Goal: Task Accomplishment & Management: Use online tool/utility

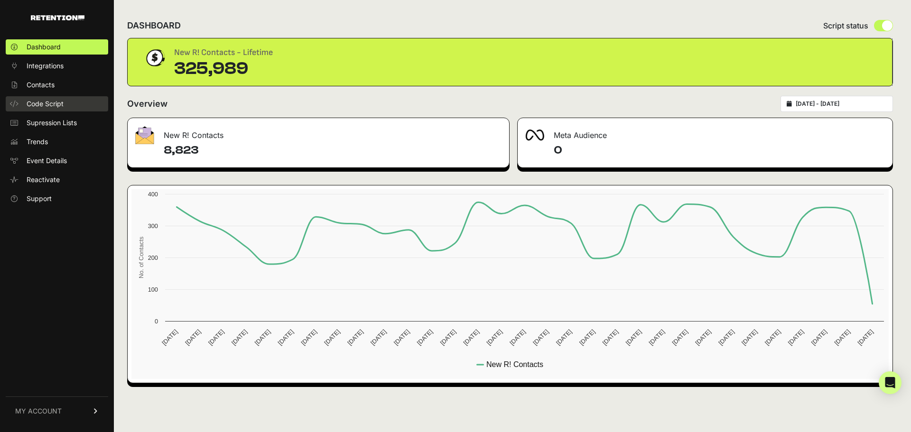
click at [45, 104] on span "Code Script" at bounding box center [45, 103] width 37 height 9
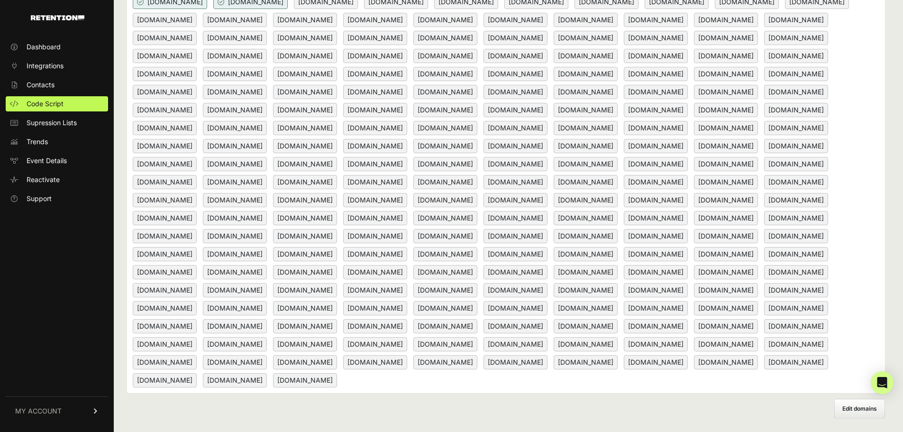
scroll to position [233, 0]
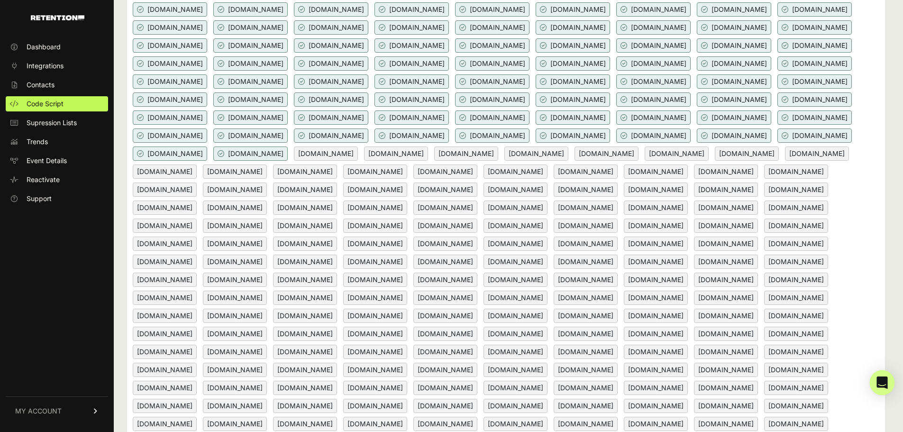
click at [893, 379] on div "Open Intercom Messenger" at bounding box center [882, 382] width 25 height 25
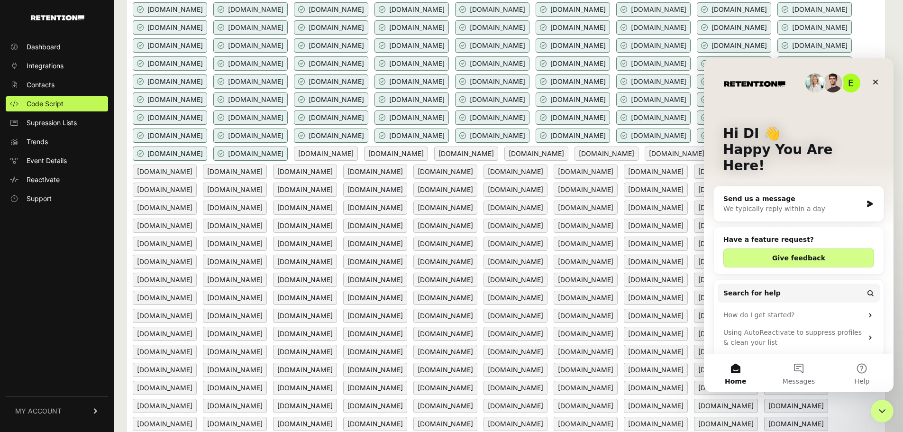
scroll to position [0, 0]
click at [876, 80] on icon "Close" at bounding box center [876, 82] width 8 height 8
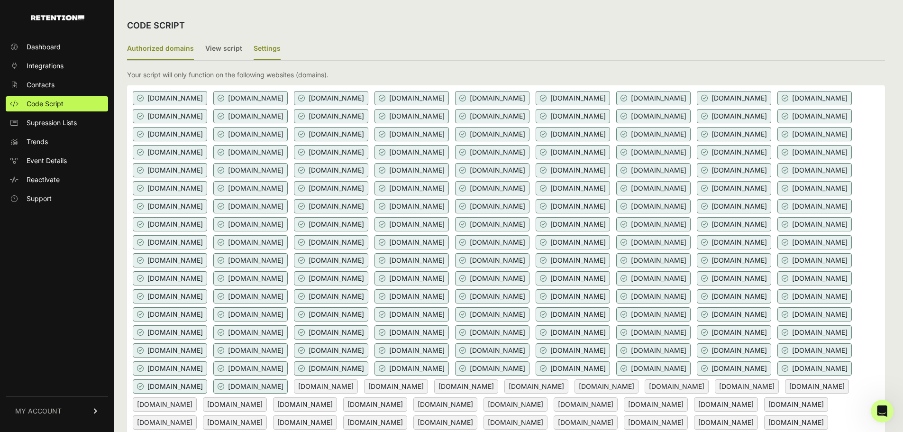
click at [268, 48] on label "Settings" at bounding box center [267, 49] width 27 height 22
click at [0, 0] on input "Settings" at bounding box center [0, 0] width 0 height 0
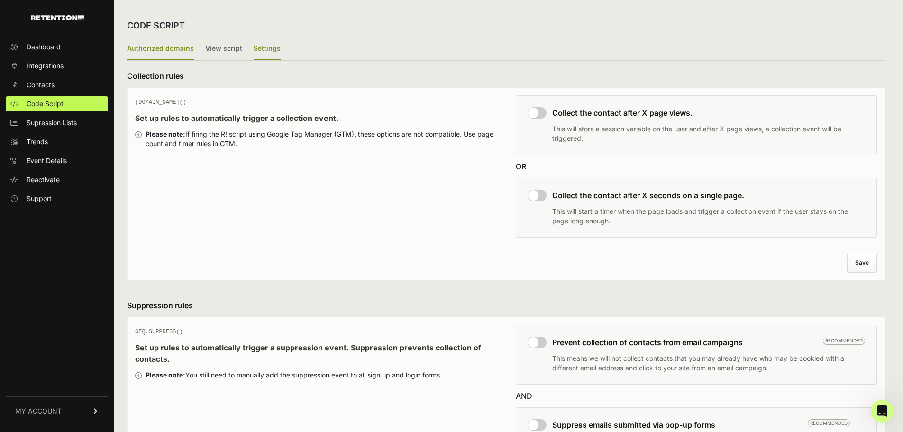
click at [179, 48] on label "Authorized domains" at bounding box center [160, 49] width 67 height 22
click at [0, 0] on input "Authorized domains" at bounding box center [0, 0] width 0 height 0
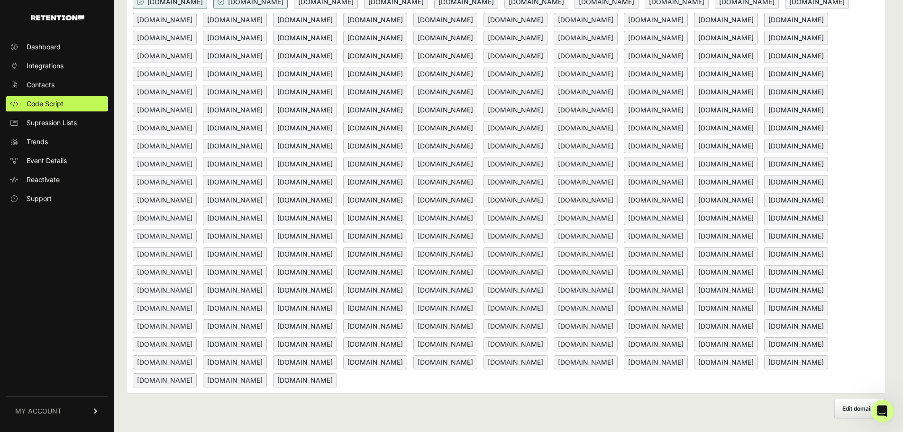
scroll to position [565, 0]
click at [862, 417] on label "Edit domains" at bounding box center [860, 409] width 51 height 20
click at [0, 0] on input "Add domain" at bounding box center [0, 0] width 0 height 0
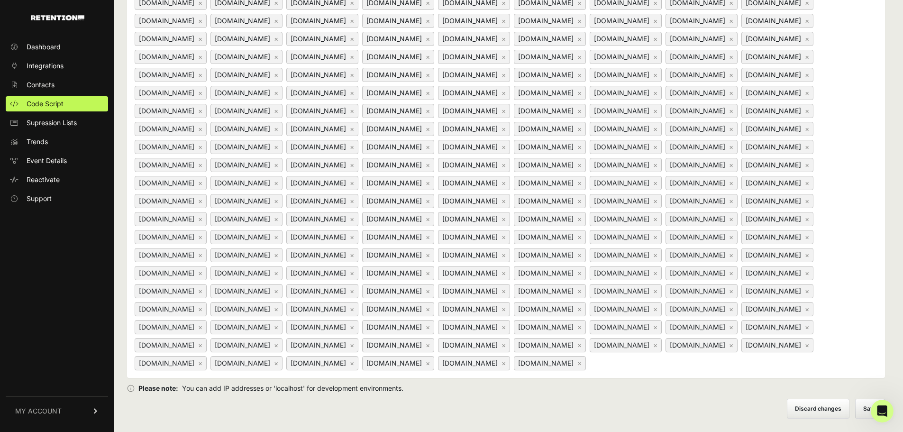
scroll to position [620, 0]
click at [861, 406] on button "Save" at bounding box center [871, 409] width 30 height 20
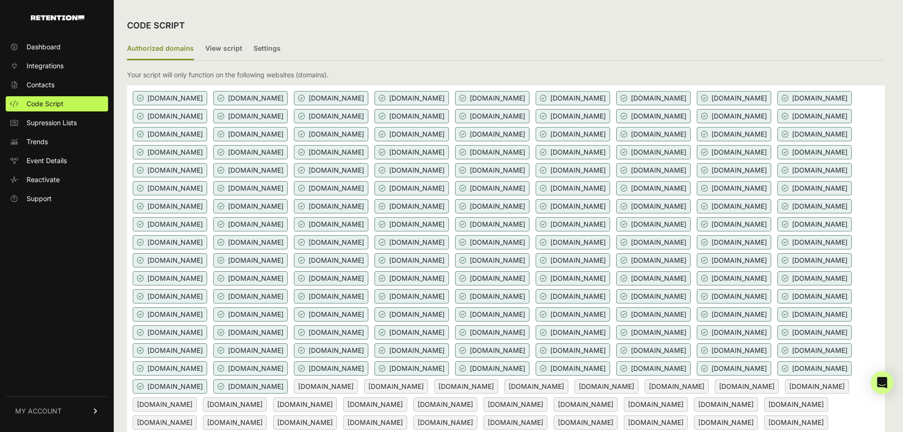
click at [42, 75] on ul "Dashboard Integrations Contacts Code Script Supression Lists Trends Event Detai…" at bounding box center [57, 122] width 102 height 167
click at [46, 63] on span "Integrations" at bounding box center [45, 65] width 37 height 9
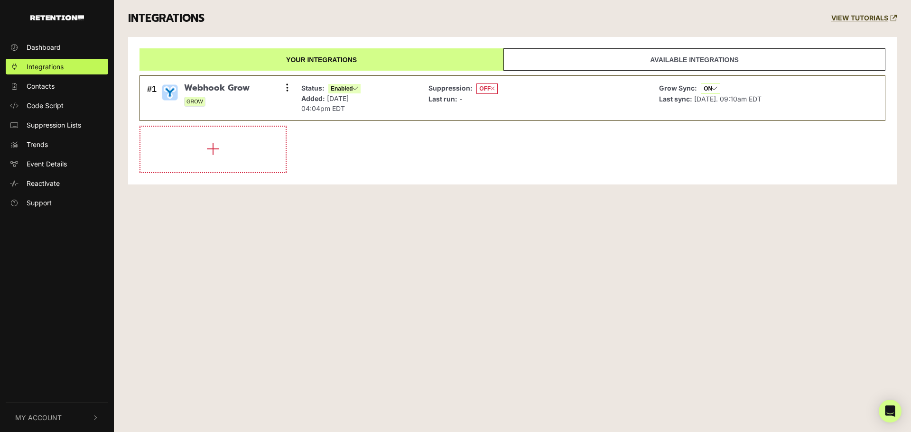
click at [49, 48] on span "Dashboard" at bounding box center [44, 47] width 34 height 10
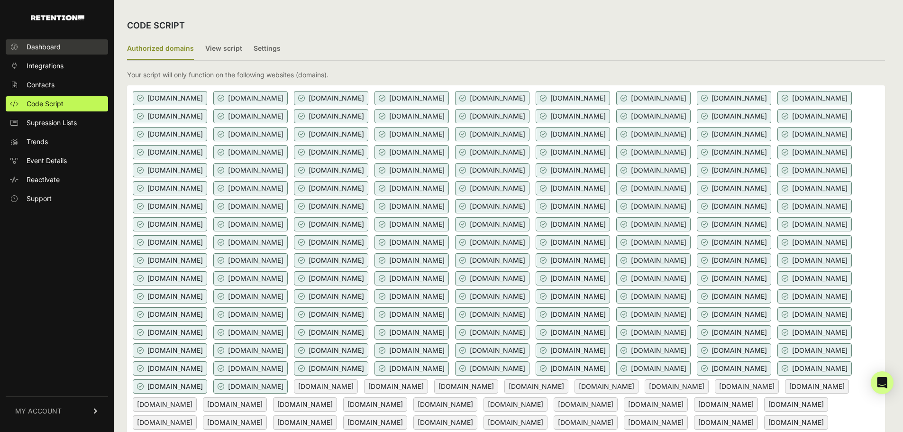
click at [40, 43] on span "Dashboard" at bounding box center [44, 46] width 34 height 9
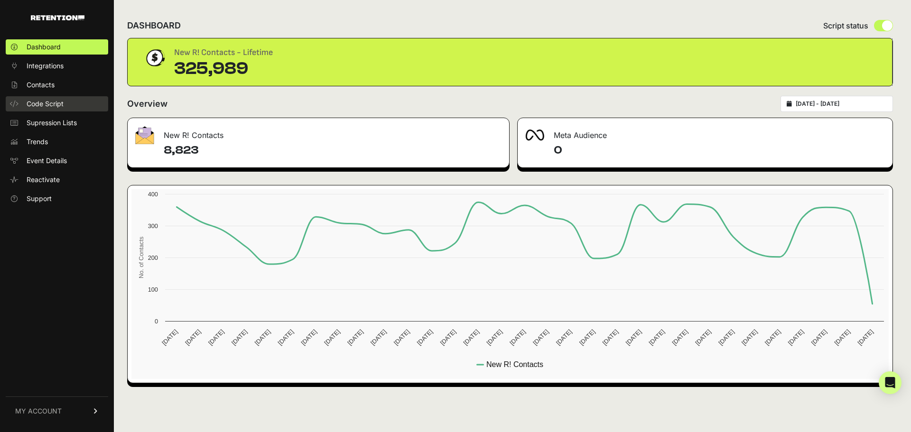
click at [46, 98] on link "Code Script" at bounding box center [57, 103] width 102 height 15
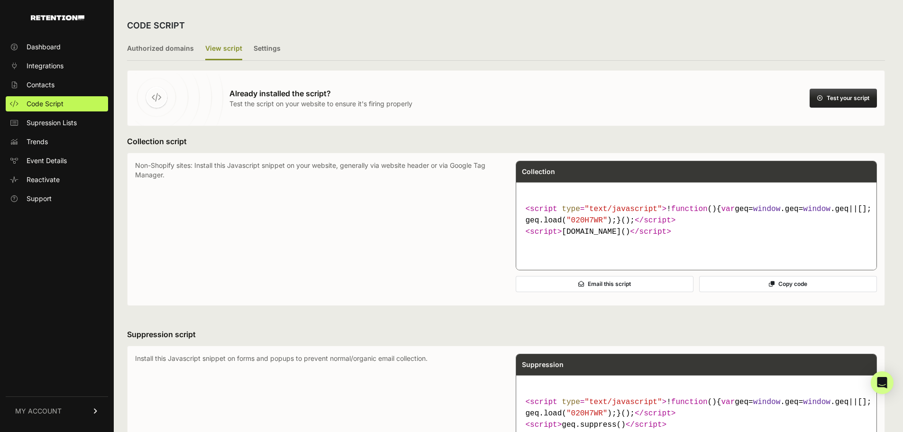
click at [863, 103] on button "Test your script" at bounding box center [843, 98] width 67 height 19
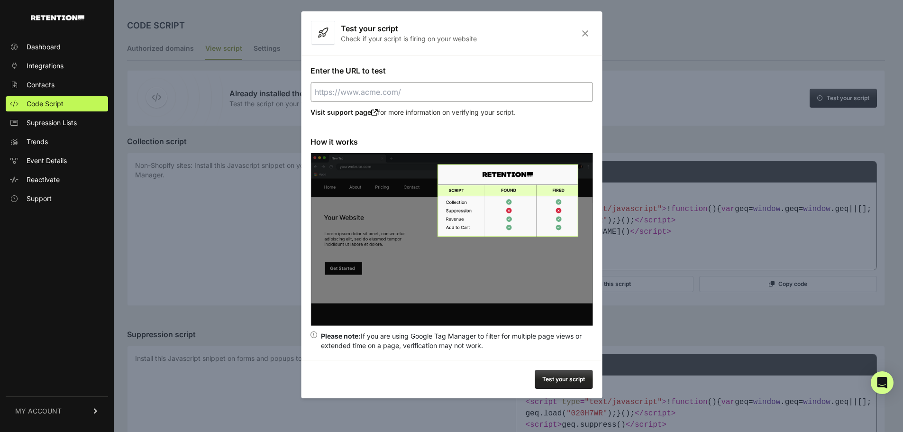
click at [358, 92] on input "Enter the URL to test" at bounding box center [452, 92] width 282 height 20
paste input "[URL][DOMAIN_NAME]"
drag, startPoint x: 340, startPoint y: 96, endPoint x: 241, endPoint y: 89, distance: 98.9
click at [241, 89] on body "Dashboard Integrations Contacts Code Script Supression Lists Trends Event Detai…" at bounding box center [451, 432] width 903 height 864
click at [585, 376] on button "Test your script" at bounding box center [564, 379] width 58 height 19
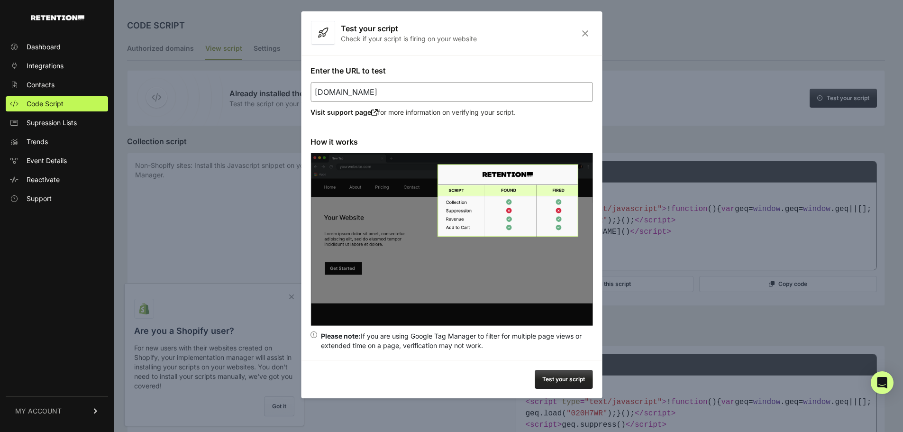
type input "[URL][DOMAIN_NAME]"
click at [586, 32] on icon "Close" at bounding box center [585, 33] width 15 height 8
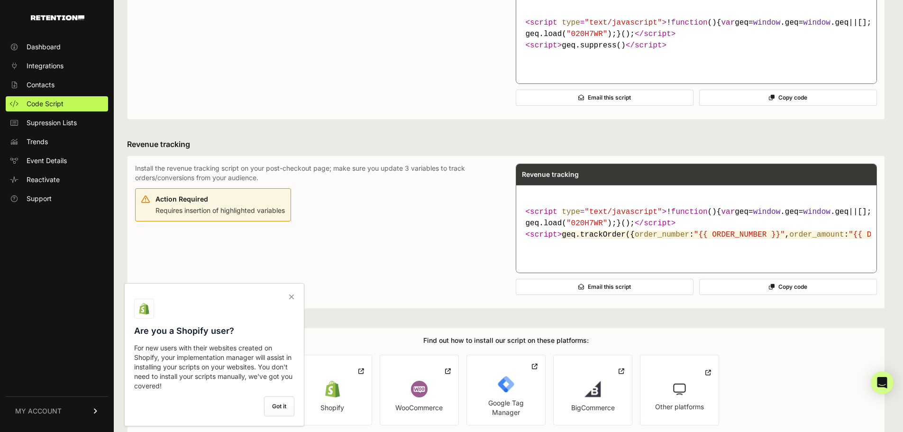
scroll to position [522, 0]
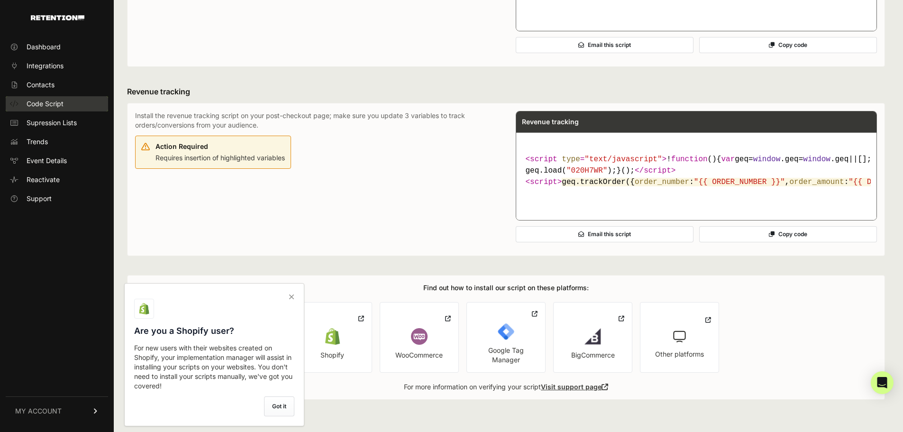
click at [56, 99] on link "Code Script" at bounding box center [57, 103] width 102 height 15
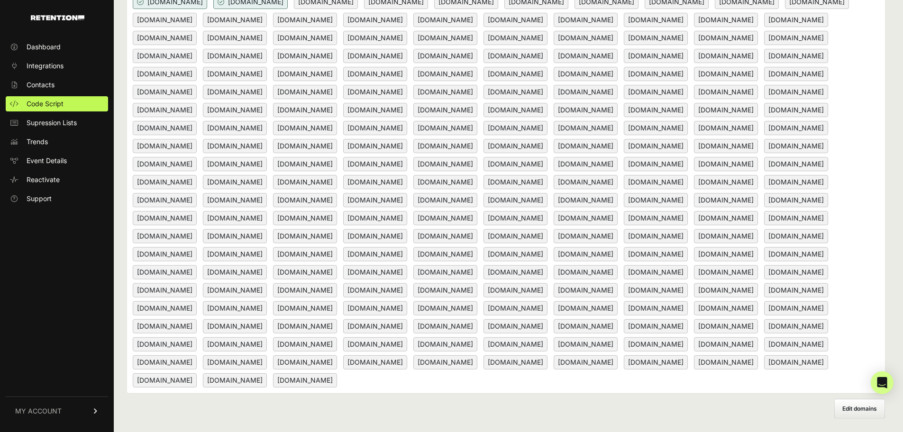
scroll to position [565, 0]
click at [872, 403] on label "Edit domains" at bounding box center [860, 409] width 51 height 20
click at [867, 411] on span "Edit domains" at bounding box center [860, 408] width 35 height 7
click at [0, 0] on input "Add domain" at bounding box center [0, 0] width 0 height 0
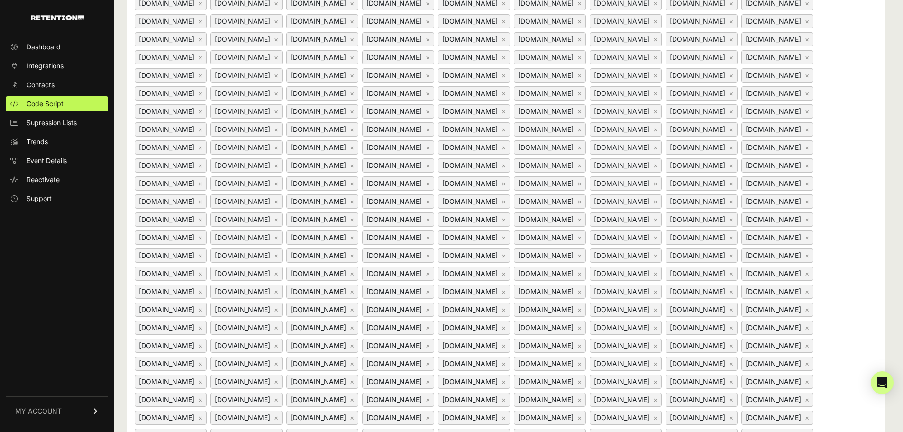
scroll to position [0, 0]
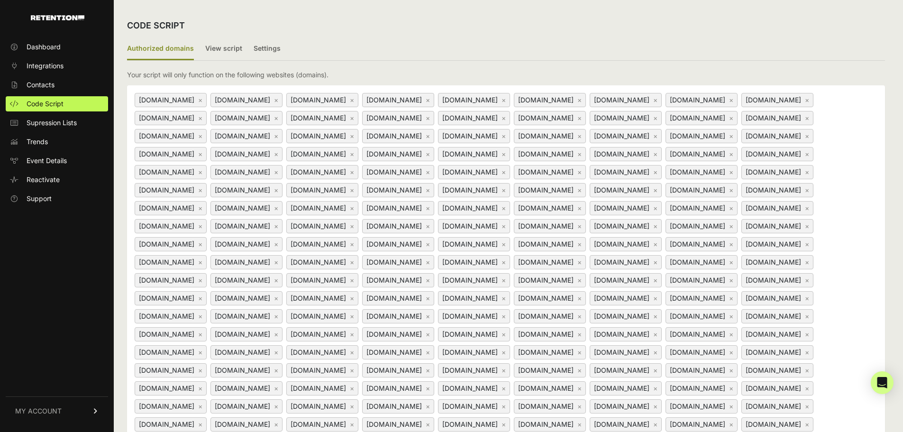
click at [207, 119] on div "pain7.com ×" at bounding box center [171, 118] width 72 height 14
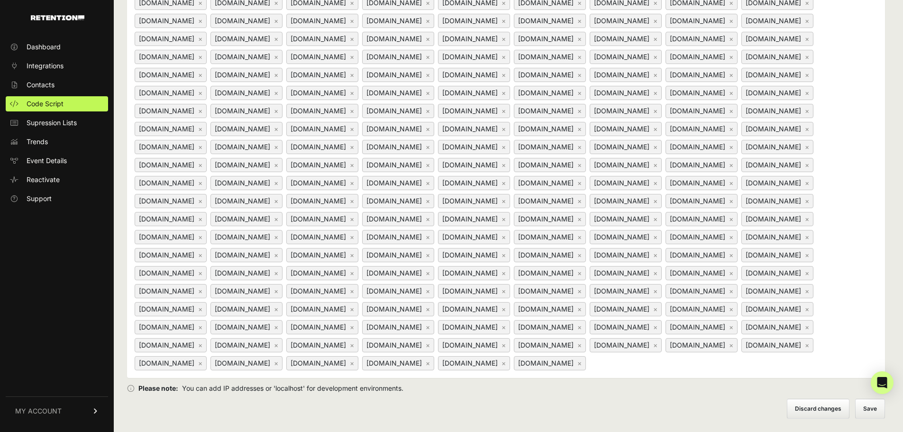
click at [356, 119] on div "manndentalofalbany.com × www.manndentalofalbany.com × landing.doctorsinternet.c…" at bounding box center [506, 12] width 758 height 732
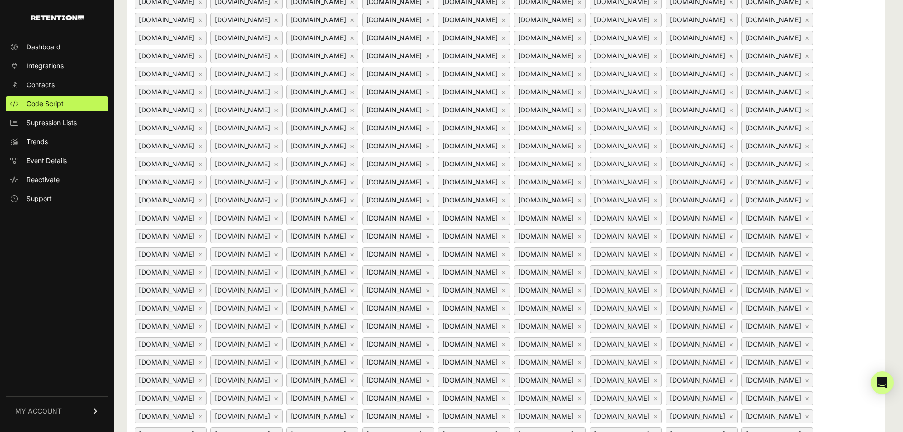
click at [362, 81] on div "kewdentalcare.com ×" at bounding box center [398, 74] width 72 height 14
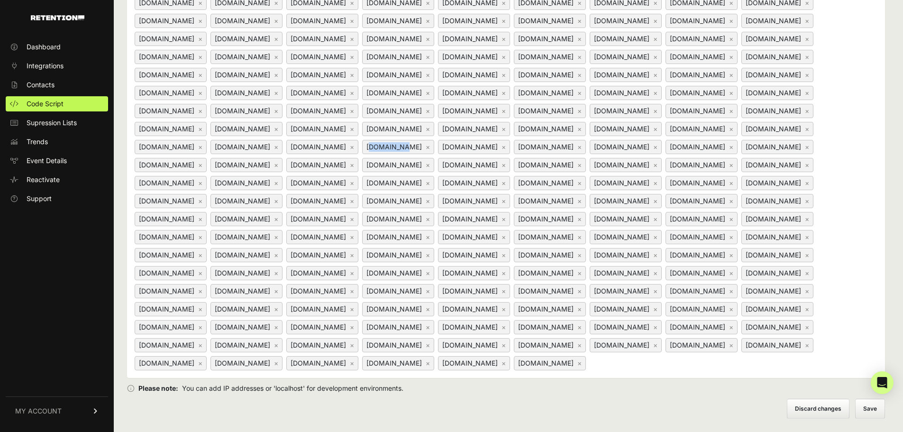
click at [362, 140] on div "drkuznick.com ×" at bounding box center [398, 147] width 72 height 14
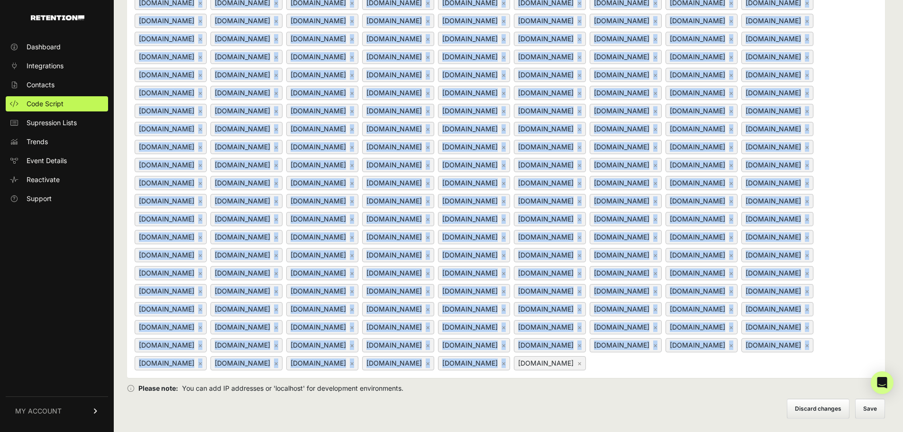
click at [362, 140] on div "drkuznick.com ×" at bounding box center [398, 147] width 72 height 14
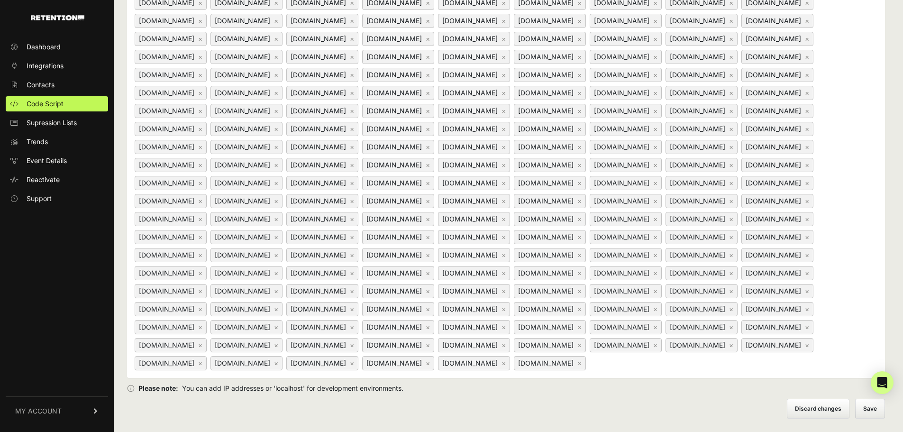
click at [873, 409] on button "Save" at bounding box center [871, 409] width 30 height 20
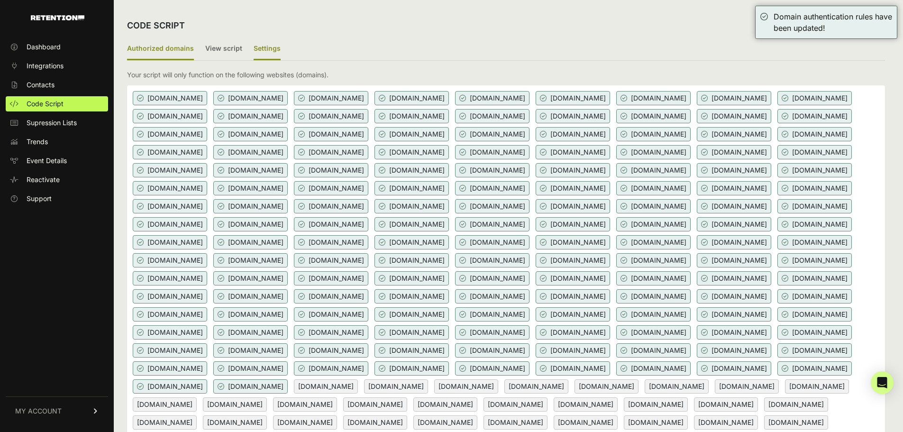
click at [256, 59] on label "Settings" at bounding box center [267, 49] width 27 height 22
click at [0, 0] on input "Settings" at bounding box center [0, 0] width 0 height 0
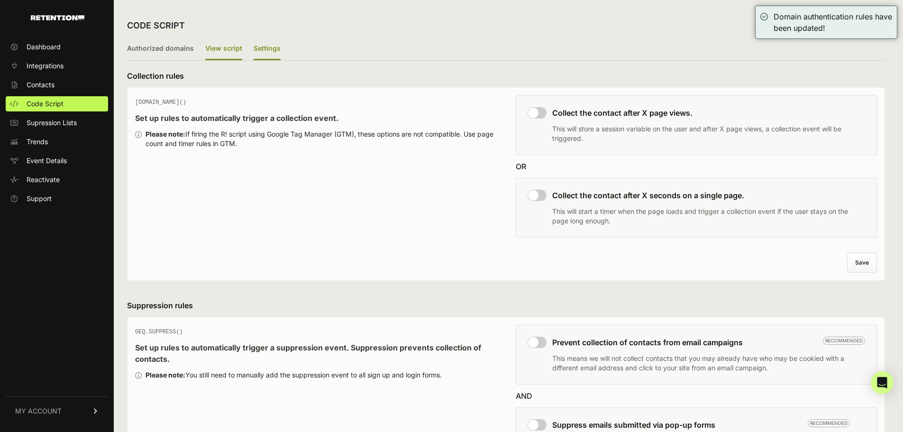
click at [215, 52] on label "View script" at bounding box center [223, 49] width 37 height 22
click at [0, 0] on input "View script" at bounding box center [0, 0] width 0 height 0
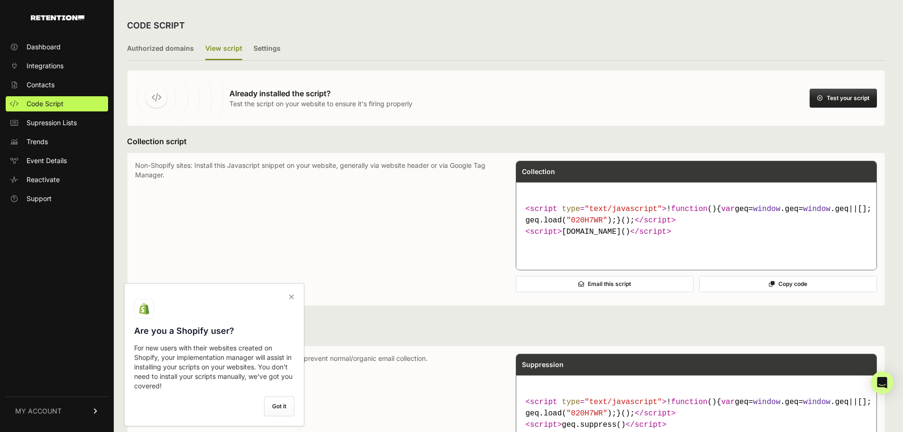
click at [294, 293] on icon at bounding box center [291, 296] width 13 height 15
click at [0, 0] on input "checkbox" at bounding box center [0, 0] width 0 height 0
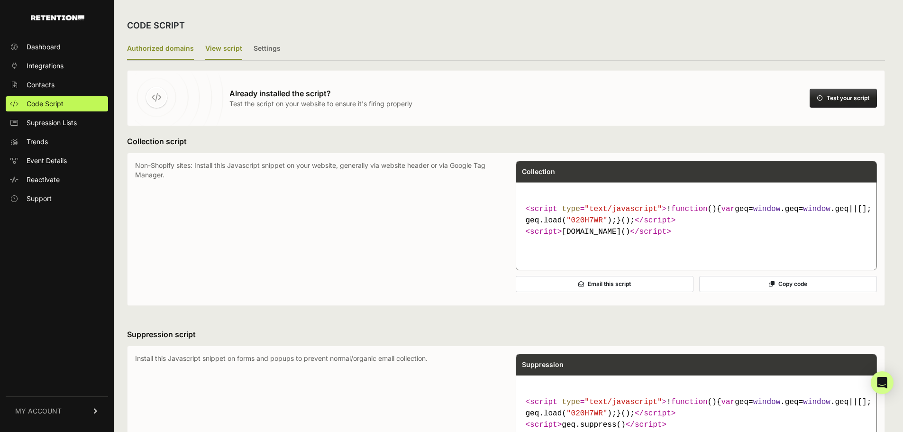
click at [145, 48] on label "Authorized domains" at bounding box center [160, 49] width 67 height 22
click at [0, 0] on input "Authorized domains" at bounding box center [0, 0] width 0 height 0
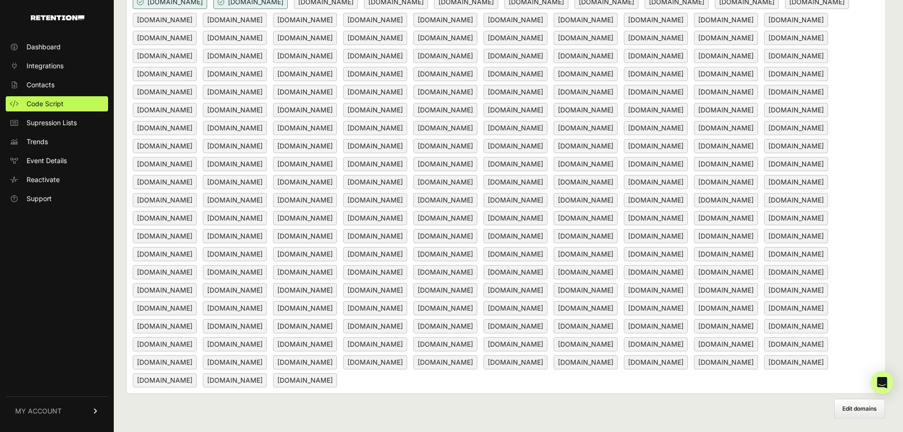
scroll to position [565, 0]
click at [68, 404] on link "MY ACCOUNT" at bounding box center [57, 410] width 102 height 29
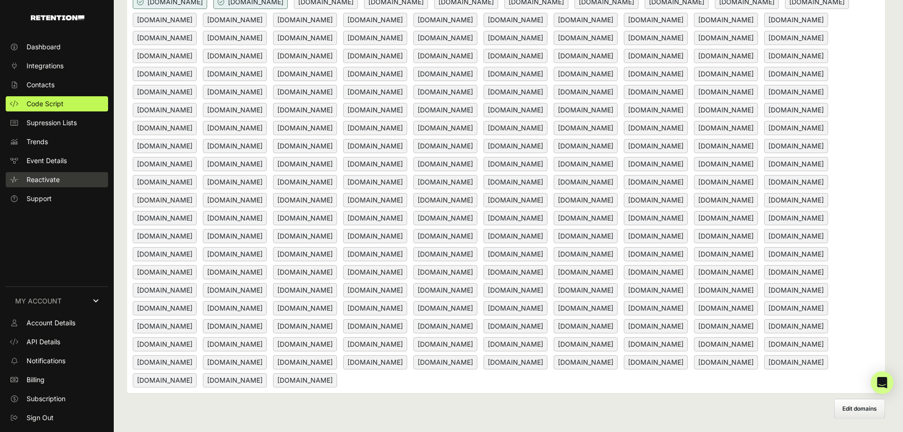
click at [37, 182] on span "Reactivate" at bounding box center [43, 179] width 33 height 9
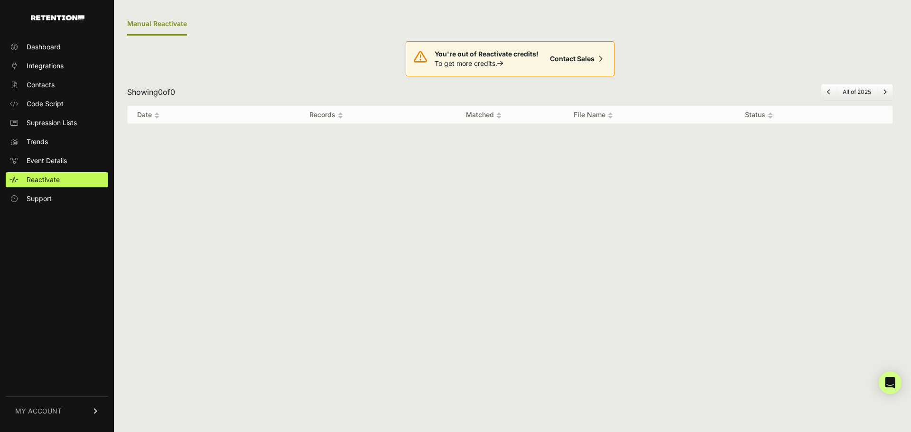
click at [73, 405] on link "MY ACCOUNT" at bounding box center [57, 410] width 102 height 29
click at [71, 398] on link "Subscription" at bounding box center [57, 398] width 102 height 15
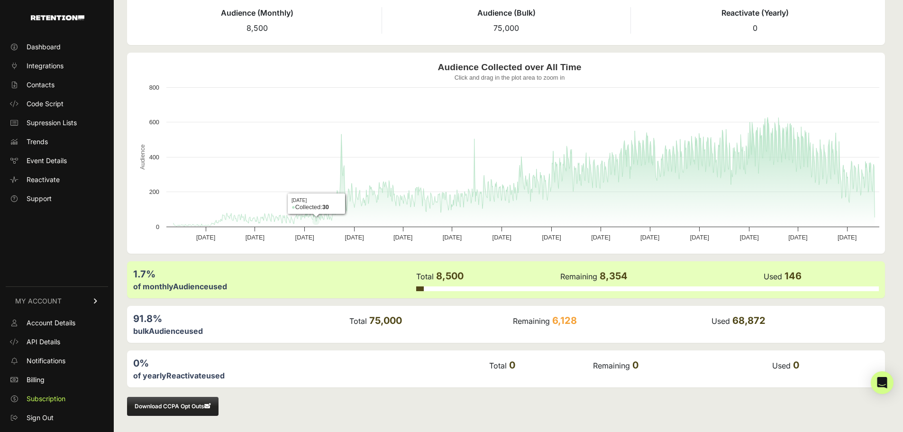
scroll to position [55, 0]
click at [29, 383] on span "Billing" at bounding box center [36, 379] width 18 height 9
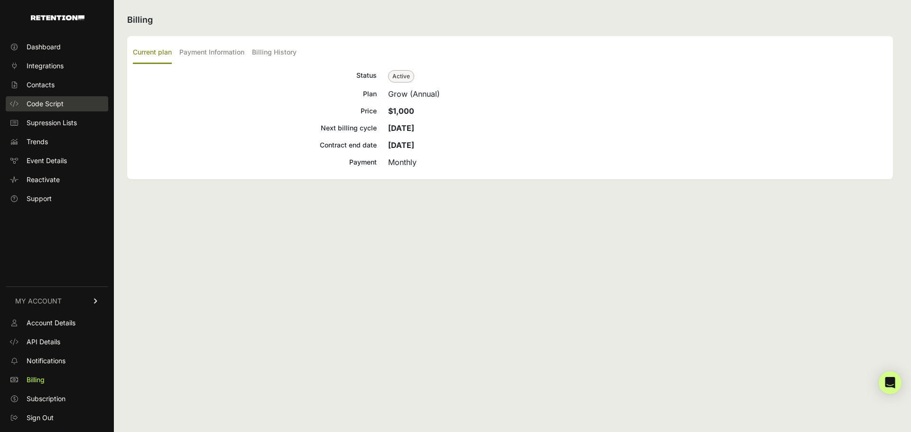
click at [73, 100] on link "Code Script" at bounding box center [57, 103] width 102 height 15
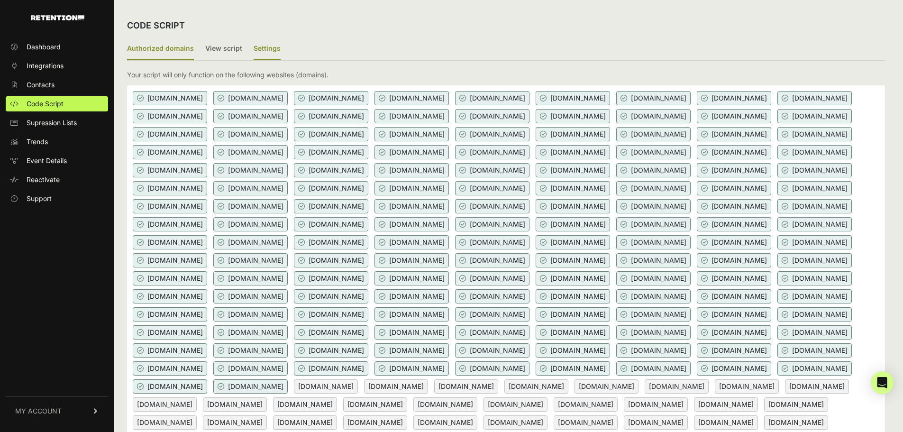
click at [255, 47] on label "Settings" at bounding box center [267, 49] width 27 height 22
click at [0, 0] on input "Settings" at bounding box center [0, 0] width 0 height 0
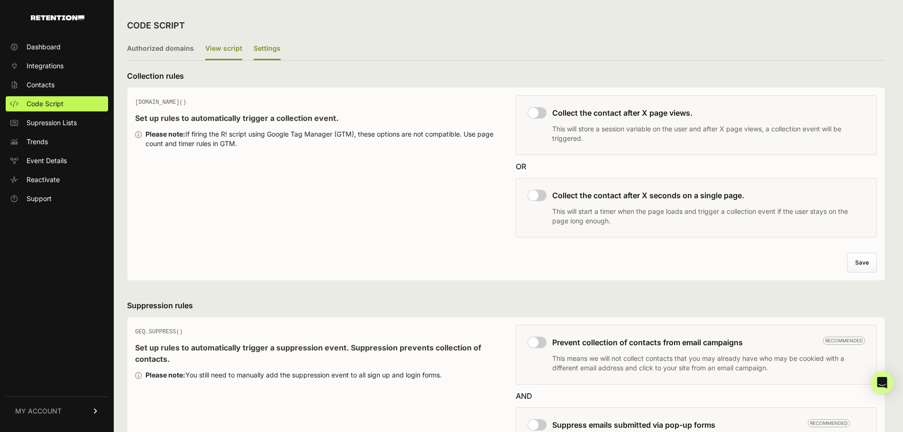
click at [228, 53] on label "View script" at bounding box center [223, 49] width 37 height 22
click at [0, 0] on input "View script" at bounding box center [0, 0] width 0 height 0
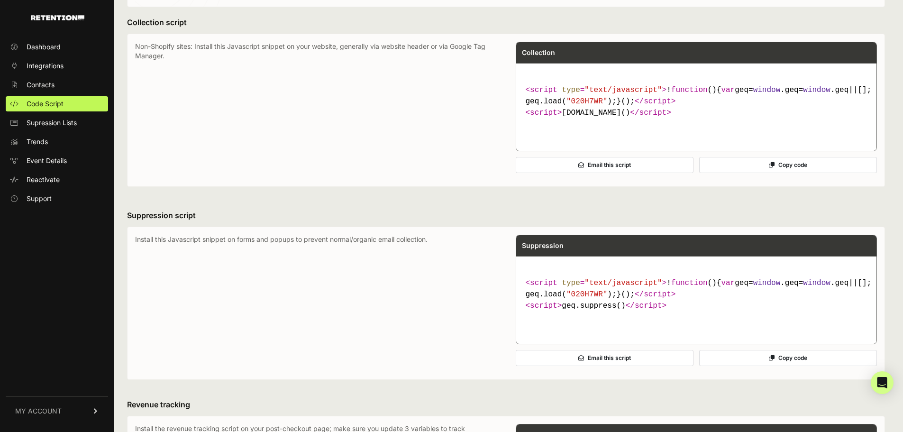
scroll to position [142, 0]
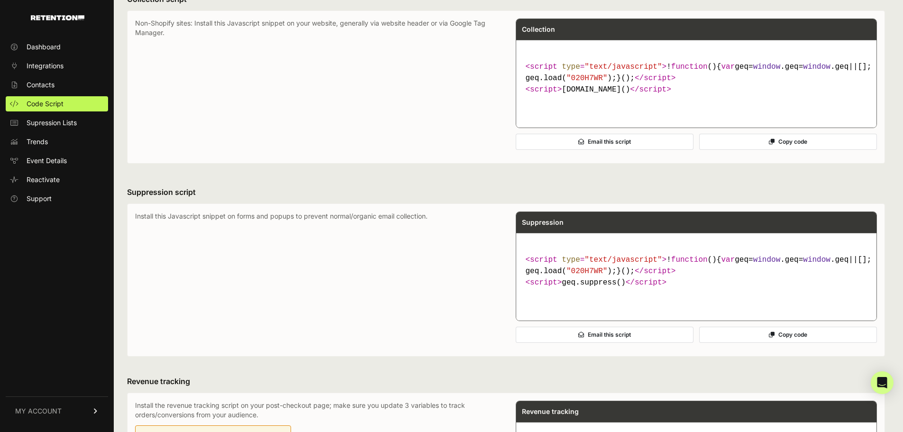
drag, startPoint x: 41, startPoint y: 34, endPoint x: 43, endPoint y: 38, distance: 5.3
click at [43, 37] on div "Dashboard Integrations Contacts Code Script Supression Lists Trends Event Detai…" at bounding box center [57, 230] width 114 height 401
click at [46, 43] on span "Dashboard" at bounding box center [44, 46] width 34 height 9
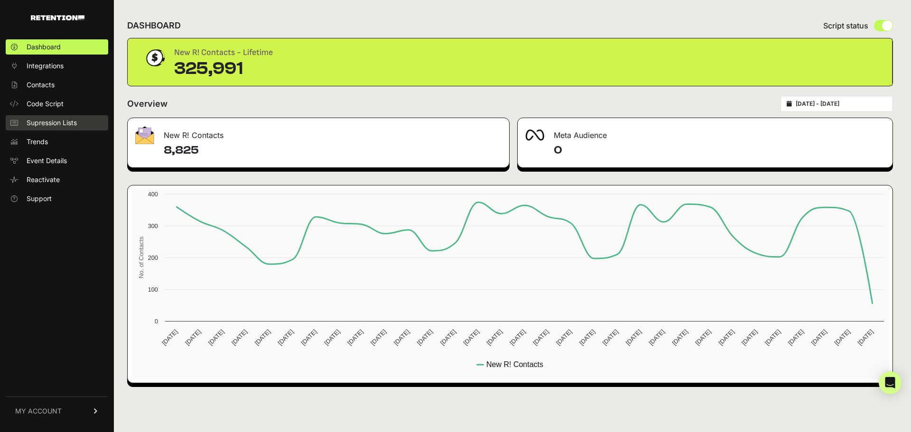
click at [52, 118] on link "Supression Lists" at bounding box center [57, 122] width 102 height 15
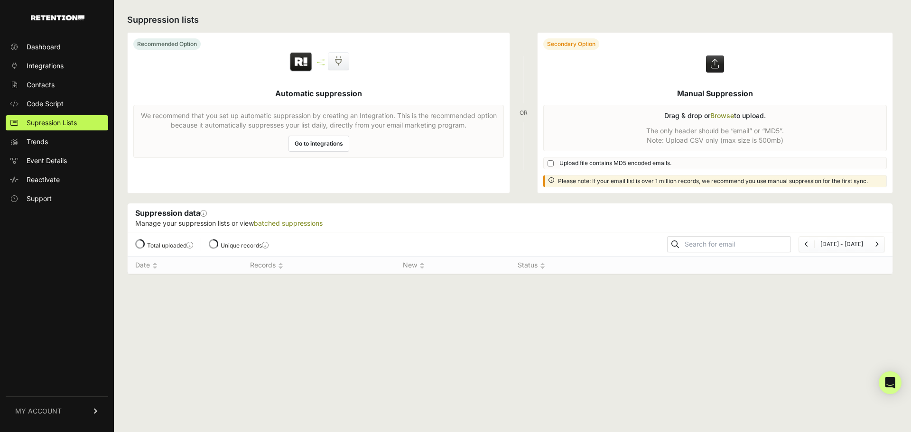
click at [45, 144] on span "Trends" at bounding box center [37, 141] width 21 height 9
click at [55, 95] on ul "Dashboard Integrations Contacts Code Script Supression Lists Trends Event Detai…" at bounding box center [57, 122] width 102 height 167
click at [57, 101] on span "Code Script" at bounding box center [45, 103] width 37 height 9
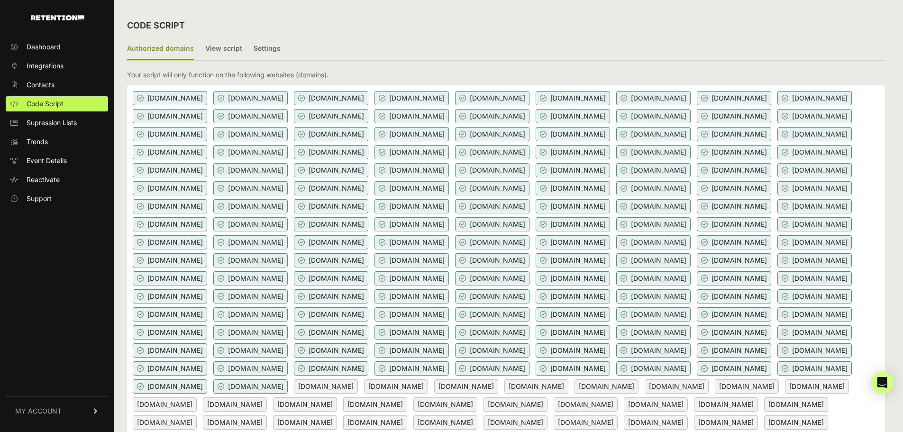
click at [240, 57] on ul "Authorized domains View script Settings" at bounding box center [506, 49] width 758 height 23
click at [271, 47] on label "Settings" at bounding box center [267, 49] width 27 height 22
click at [0, 0] on input "Settings" at bounding box center [0, 0] width 0 height 0
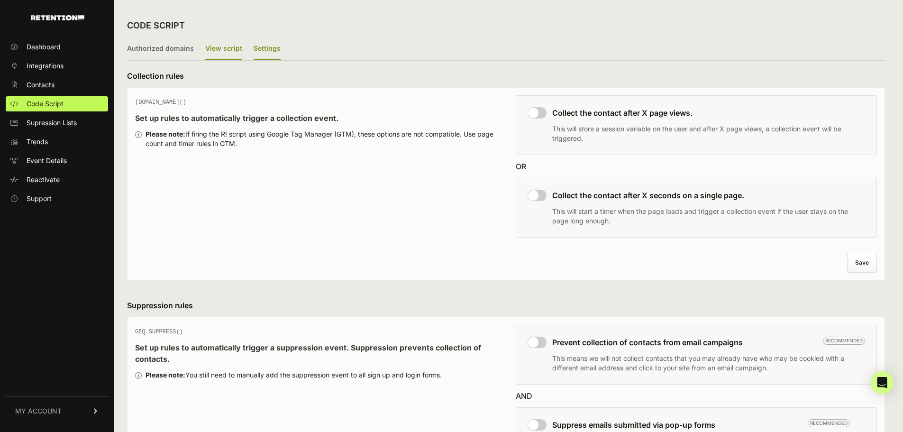
click at [212, 48] on label "View script" at bounding box center [223, 49] width 37 height 22
click at [0, 0] on input "View script" at bounding box center [0, 0] width 0 height 0
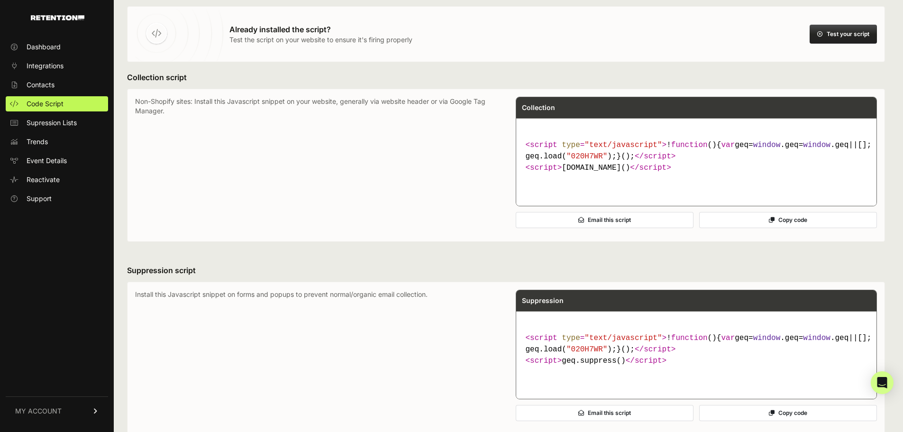
scroll to position [47, 0]
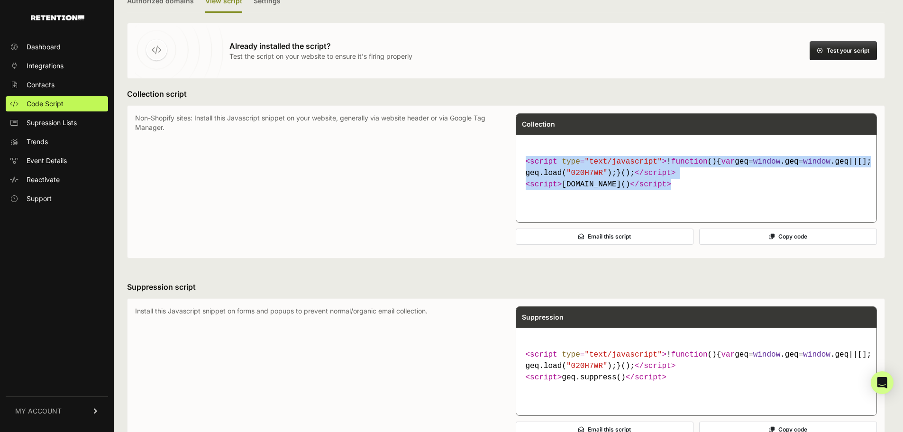
drag, startPoint x: 613, startPoint y: 209, endPoint x: 529, endPoint y: 156, distance: 99.5
click at [529, 156] on code "< script type = "text/javascript" > ! function ( ) { var geq= window .geq= wind…" at bounding box center [697, 173] width 350 height 42
copy code "< script type = "text/javascript" > ! function ( ) { var geq= window .geq= wind…"
click at [645, 177] on code "< script type = "text/javascript" > ! function ( ) { var geq= window .geq= wind…" at bounding box center [697, 173] width 350 height 42
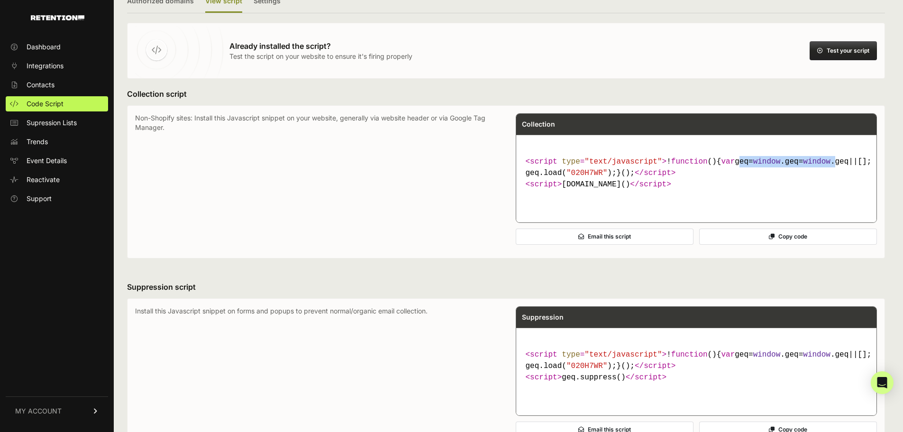
drag, startPoint x: 618, startPoint y: 173, endPoint x: 685, endPoint y: 174, distance: 66.4
copy span "geq= window .geq= window ."
click at [659, 184] on code "< script type = "text/javascript" > ! function ( ) { var geq= window .geq= wind…" at bounding box center [697, 173] width 350 height 42
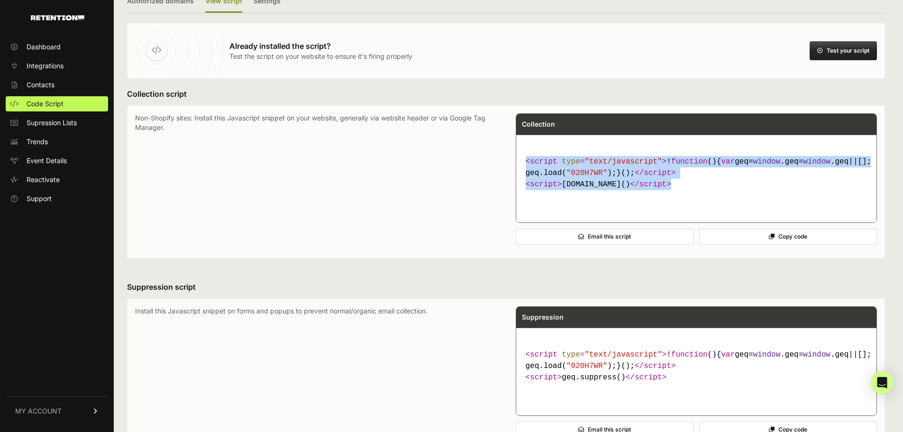
drag, startPoint x: 650, startPoint y: 210, endPoint x: 517, endPoint y: 161, distance: 141.5
click at [517, 161] on div "Non-Shopify sites: Install this Javascript snippet on your website, generally v…" at bounding box center [506, 181] width 742 height 137
copy code "< script type = "text/javascript" > ! function ( ) { var geq= window .geq= wind…"
click at [665, 194] on code "< script type = "text/javascript" > ! function ( ) { var geq= window .geq= wind…" at bounding box center [697, 173] width 350 height 42
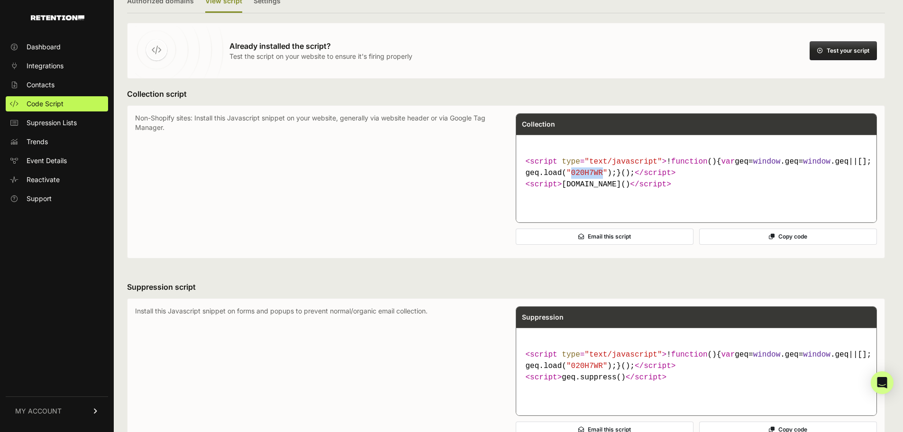
drag, startPoint x: 570, startPoint y: 183, endPoint x: 599, endPoint y: 186, distance: 29.1
click at [599, 177] on span ""020H7WR"" at bounding box center [587, 173] width 41 height 9
copy span "020H7WR"
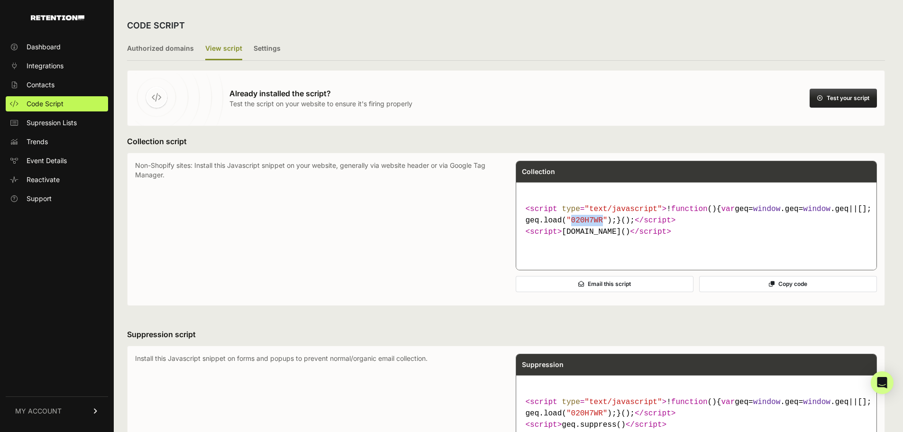
click at [594, 225] on span ""020H7WR"" at bounding box center [587, 220] width 41 height 9
drag, startPoint x: 811, startPoint y: 221, endPoint x: 623, endPoint y: 221, distance: 188.3
click at [874, 213] on span ""https://s3-us-west-2.amazonaws.com/jsstore/a/"" at bounding box center [919, 209] width 91 height 9
copy span "https://s3-us-west-2.amazonaws.com/jsstore/a/"
